Goal: Task Accomplishment & Management: Use online tool/utility

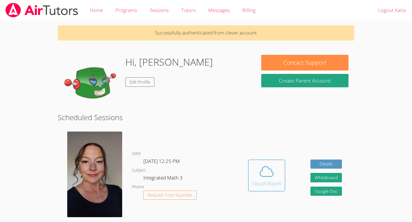
click at [257, 168] on span at bounding box center [266, 172] width 29 height 16
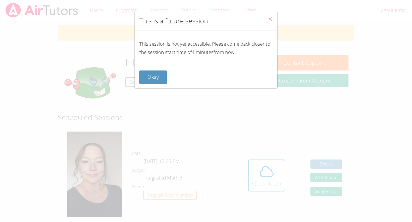
click at [268, 22] on span "Close" at bounding box center [269, 19] width 5 height 7
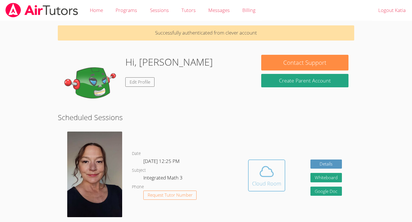
click at [267, 181] on div "Cloud Room" at bounding box center [266, 184] width 29 height 8
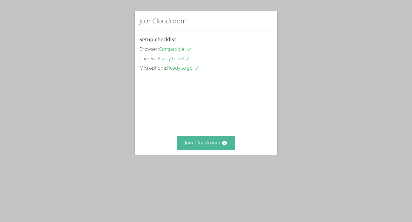
click at [209, 150] on button "Join Cloudroom" at bounding box center [206, 143] width 59 height 14
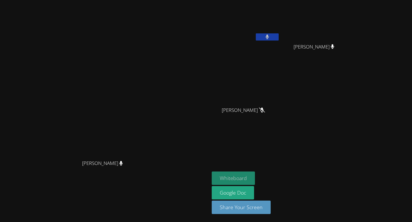
click at [255, 177] on button "Whiteboard" at bounding box center [232, 178] width 43 height 13
